Goal: Find specific page/section: Find specific page/section

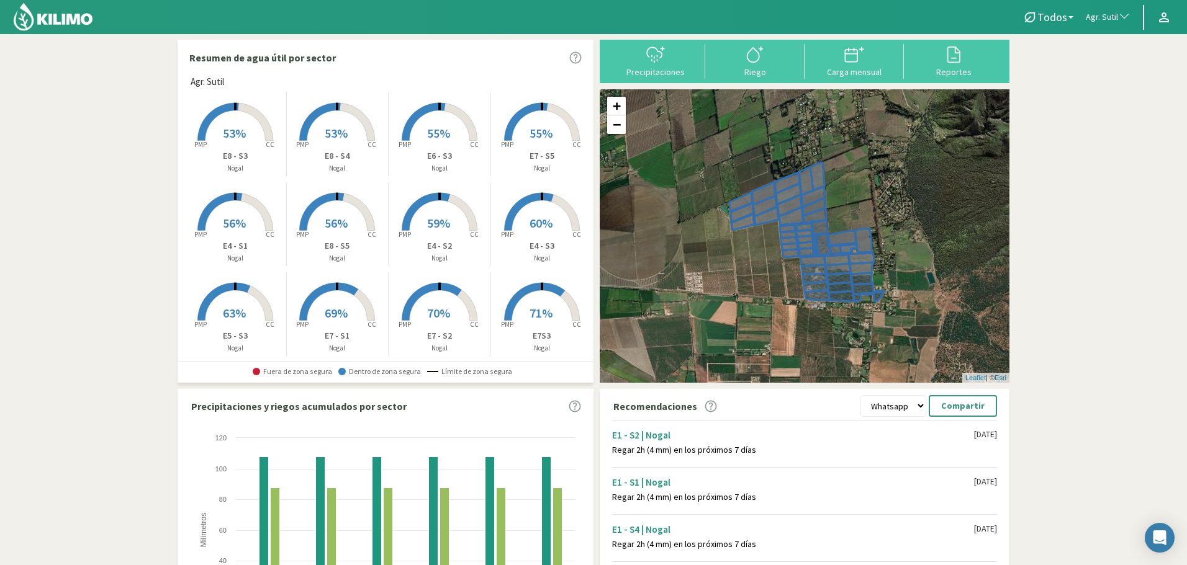
click at [1121, 18] on span "button" at bounding box center [1121, 17] width 12 height 12
type input "divi"
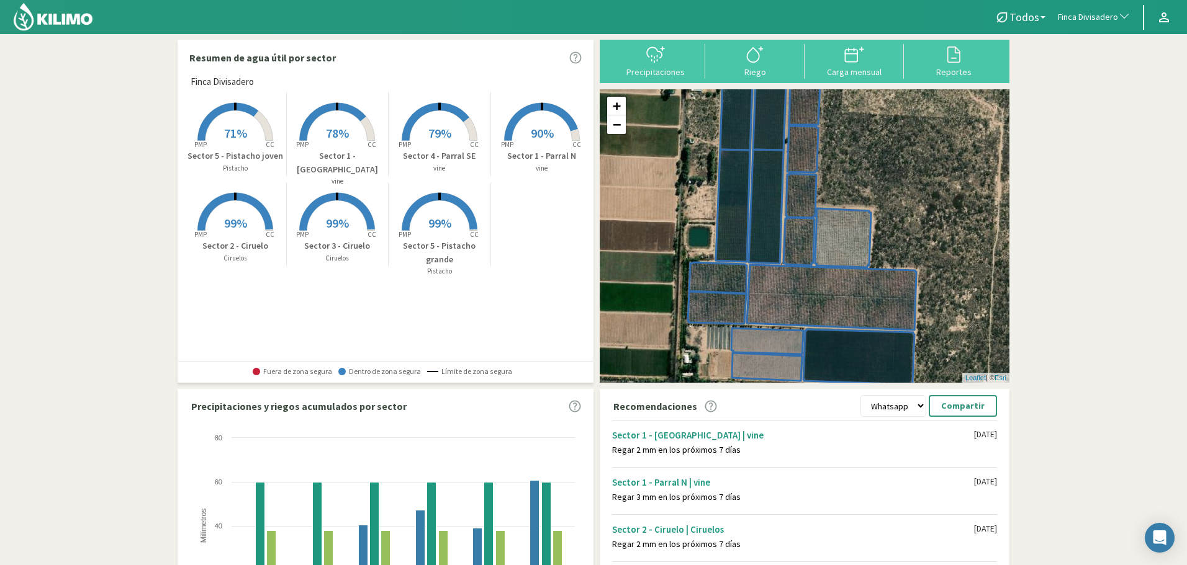
click at [241, 120] on rect at bounding box center [235, 141] width 99 height 99
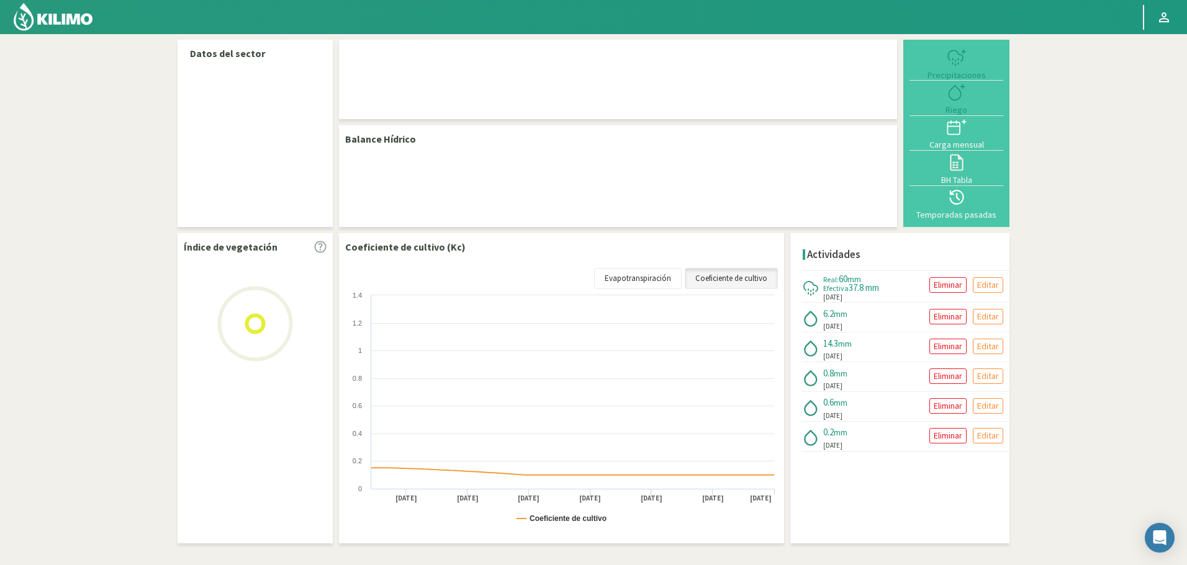
select select "111: Object"
select select "6: Object"
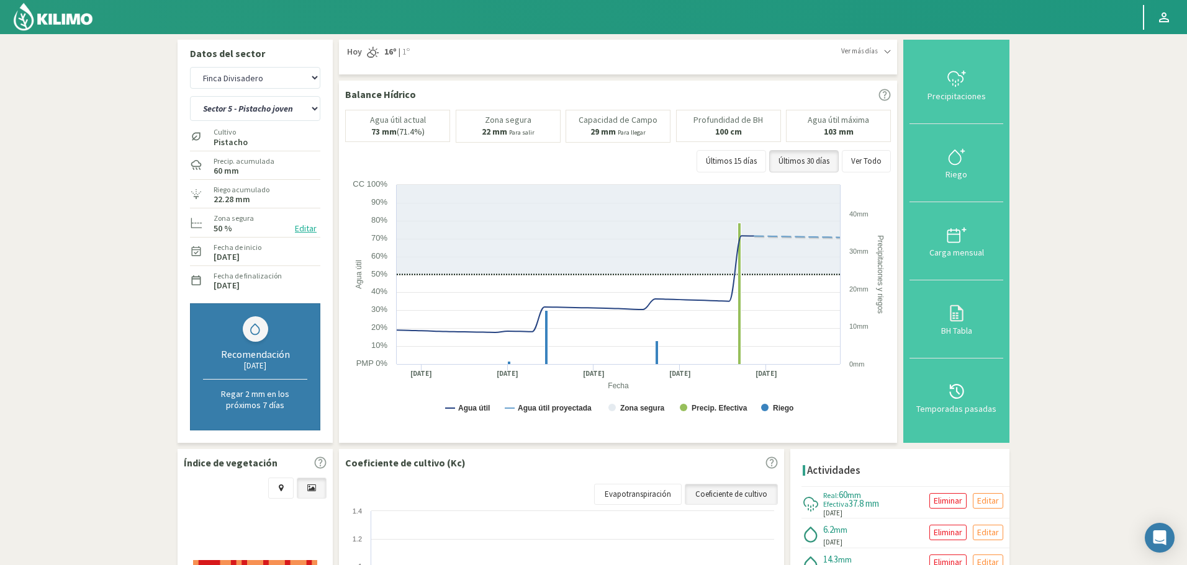
click at [78, 19] on img at bounding box center [52, 17] width 81 height 30
